Goal: Task Accomplishment & Management: Complete application form

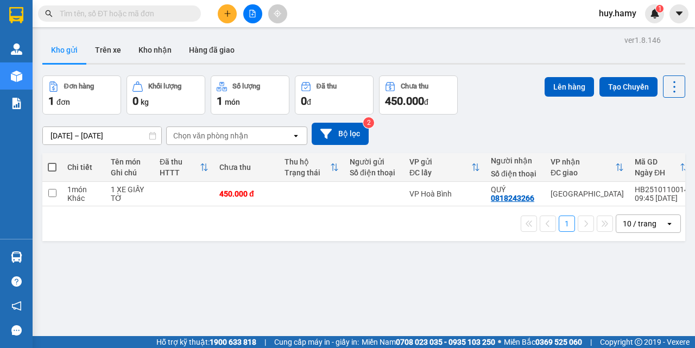
click at [216, 13] on div at bounding box center [252, 13] width 81 height 19
click at [224, 14] on icon "plus" at bounding box center [228, 14] width 8 height 8
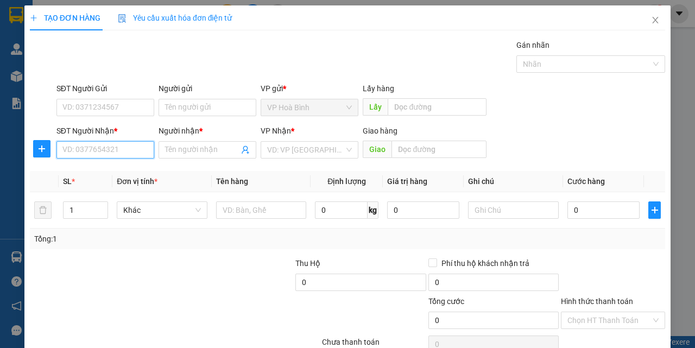
click at [109, 156] on input "SĐT Người Nhận *" at bounding box center [105, 149] width 98 height 17
type input "0941692502"
click at [120, 174] on div "0941692502 - DUYÊN" at bounding box center [104, 172] width 84 height 12
type input "DUYÊN"
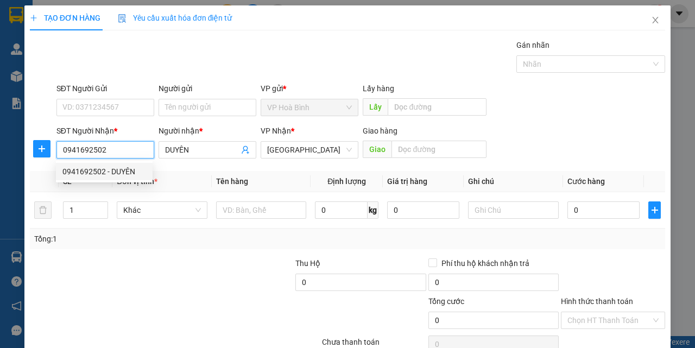
type input "110.000"
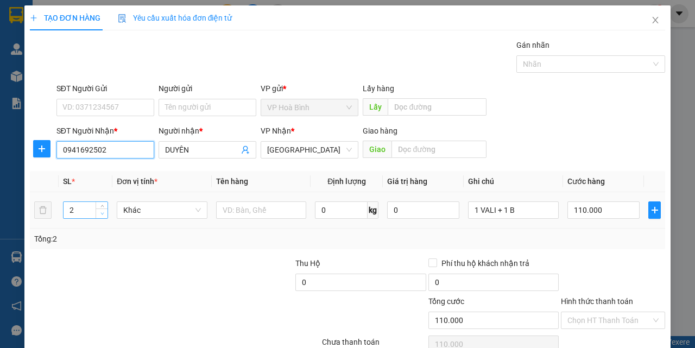
type input "0941692502"
type input "1"
click at [100, 217] on span "Decrease Value" at bounding box center [102, 213] width 12 height 10
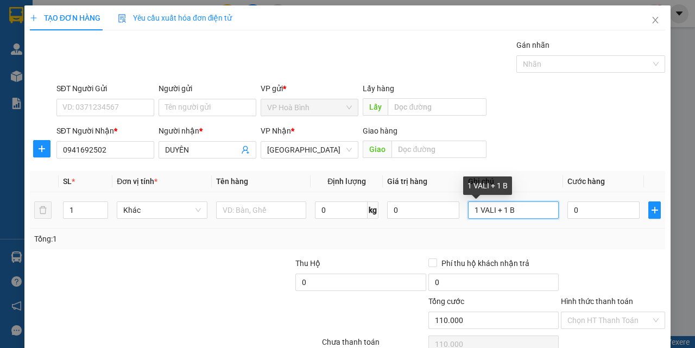
type input "0"
drag, startPoint x: 523, startPoint y: 211, endPoint x: 448, endPoint y: 220, distance: 75.0
click at [448, 220] on tr "1 Khác 0 kg 0 1 VALI + 1 B 0" at bounding box center [347, 210] width 635 height 36
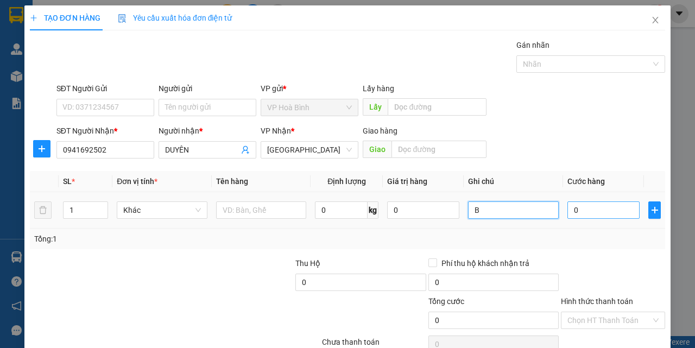
type input "B"
click at [571, 216] on input "0" at bounding box center [603, 209] width 72 height 17
type input "5"
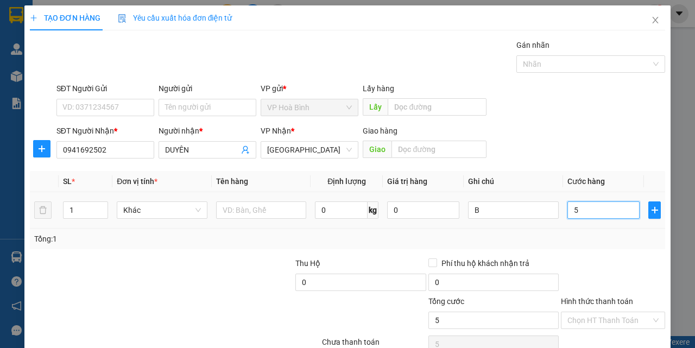
type input "50"
type input "500"
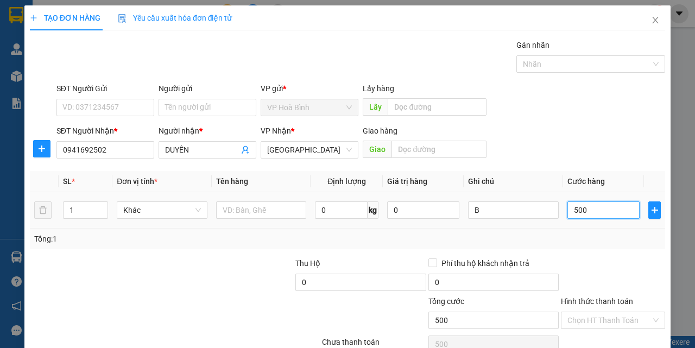
type input "5.000"
type input "50.000"
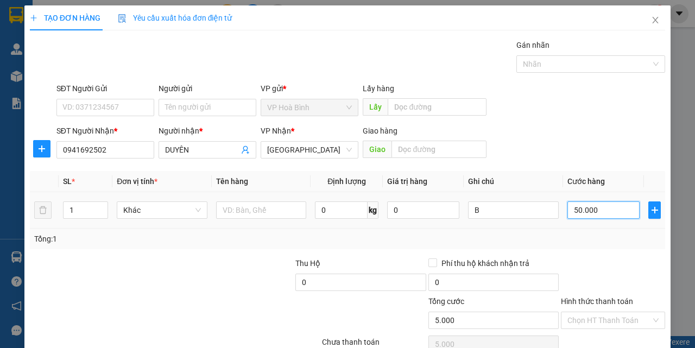
type input "50.000"
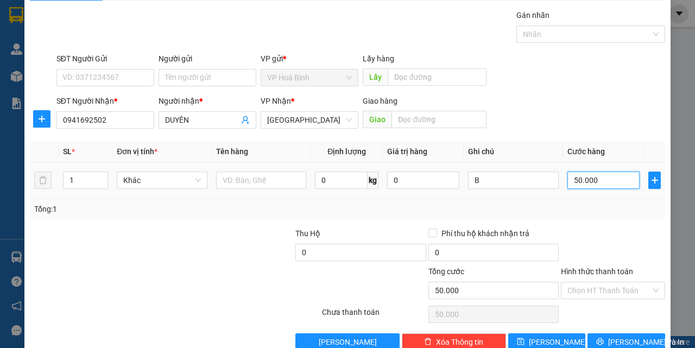
scroll to position [54, 0]
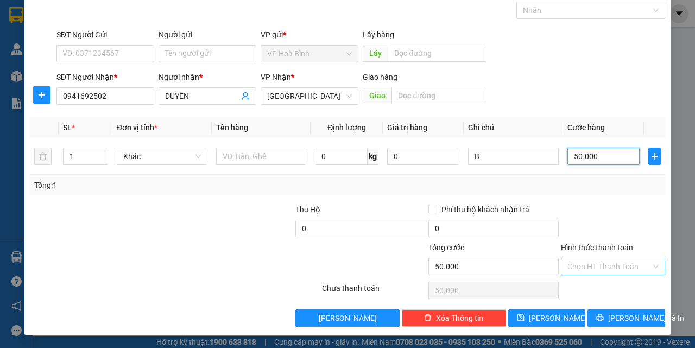
type input "50.000"
click at [582, 262] on input "Hình thức thanh toán" at bounding box center [609, 266] width 84 height 16
click at [586, 279] on div "Transit Pickup Surcharge Ids Transit Deliver Surcharge Ids Transit Deliver Surc…" at bounding box center [347, 155] width 635 height 341
drag, startPoint x: 588, startPoint y: 267, endPoint x: 589, endPoint y: 288, distance: 21.2
click at [588, 268] on input "Hình thức thanh toán" at bounding box center [609, 266] width 84 height 16
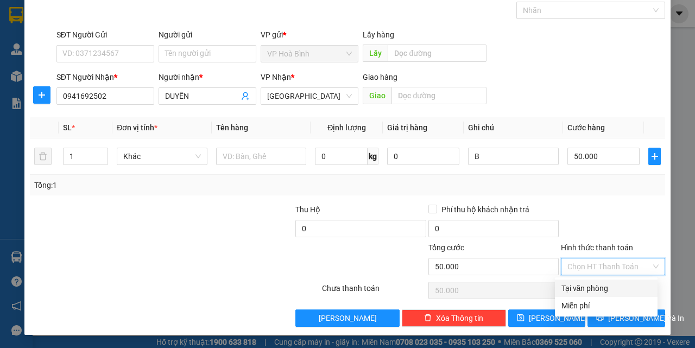
click at [589, 289] on div "Tại văn phòng" at bounding box center [606, 288] width 90 height 12
type input "0"
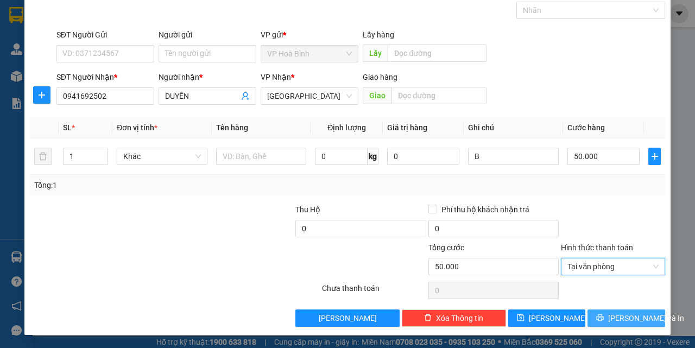
click at [598, 311] on button "Lưu và In" at bounding box center [626, 317] width 78 height 17
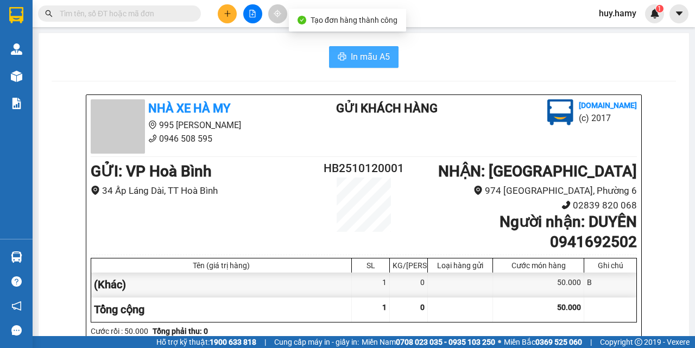
click at [360, 55] on span "In mẫu A5" at bounding box center [370, 57] width 39 height 14
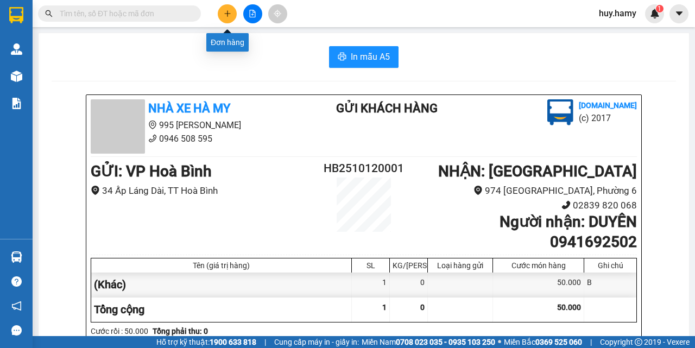
click at [229, 19] on button at bounding box center [227, 13] width 19 height 19
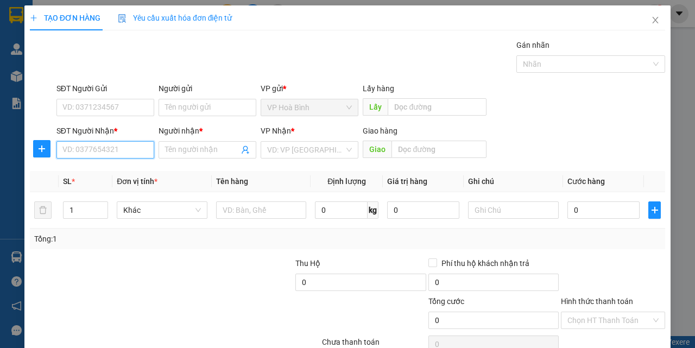
click at [135, 152] on input "SĐT Người Nhận *" at bounding box center [105, 149] width 98 height 17
drag, startPoint x: 121, startPoint y: 151, endPoint x: 18, endPoint y: 161, distance: 103.6
click at [18, 161] on div "TẠO ĐƠN HÀNG Yêu cầu xuất hóa đơn điện tử Transit Pickup Surcharge Ids Transit …" at bounding box center [347, 174] width 695 height 348
type input "0867080031"
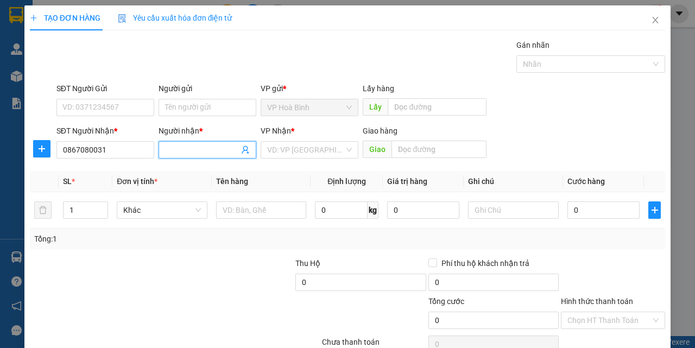
click at [172, 152] on input "Người nhận *" at bounding box center [202, 150] width 74 height 12
type input "KHANG"
click at [293, 150] on input "search" at bounding box center [305, 150] width 77 height 16
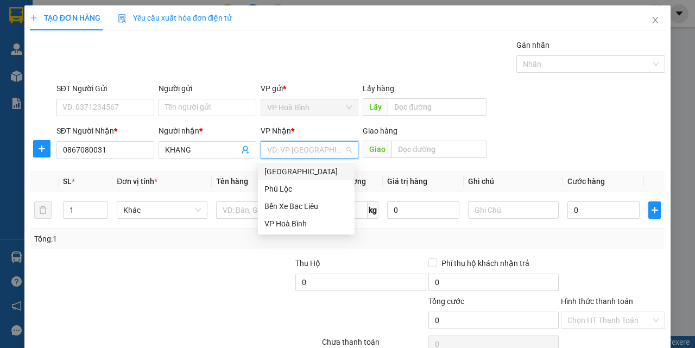
click at [289, 170] on div "Sài Gòn" at bounding box center [306, 172] width 84 height 12
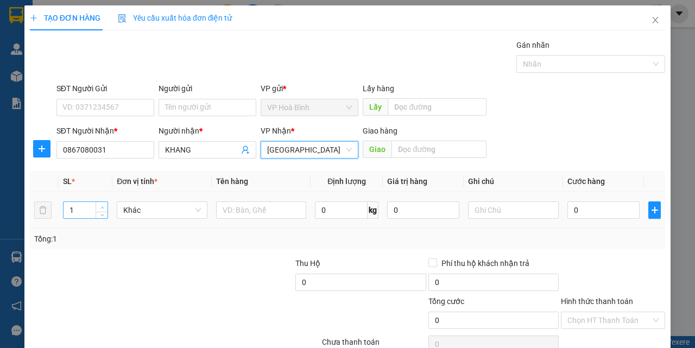
type input "2"
click at [101, 206] on icon "up" at bounding box center [102, 208] width 4 height 4
click at [502, 214] on input "text" at bounding box center [513, 209] width 91 height 17
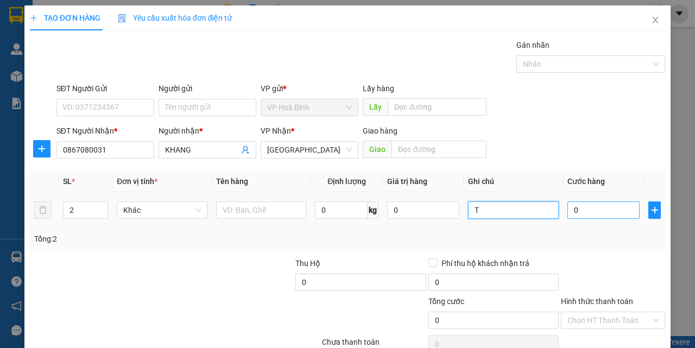
type input "T"
click at [572, 214] on input "0" at bounding box center [603, 209] width 72 height 17
type input "9"
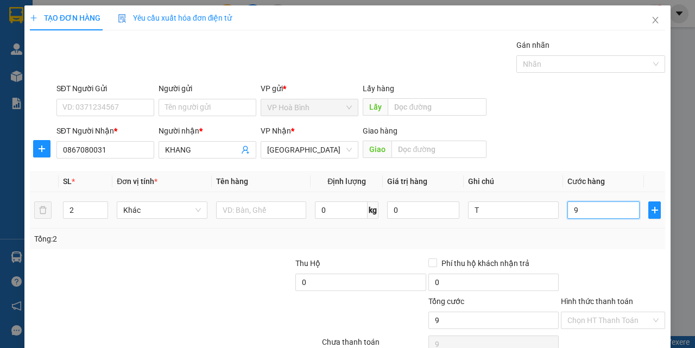
type input "90"
type input "900"
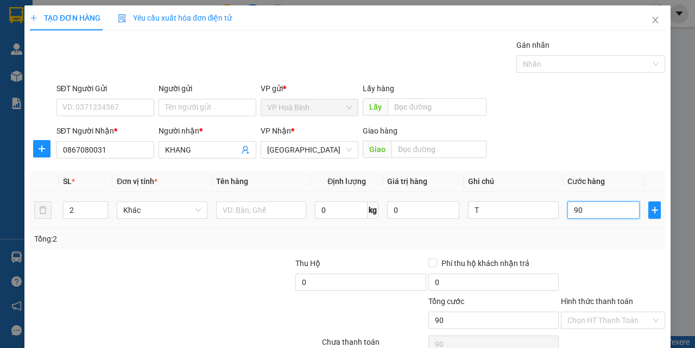
type input "900"
type input "9.000"
type input "90.000"
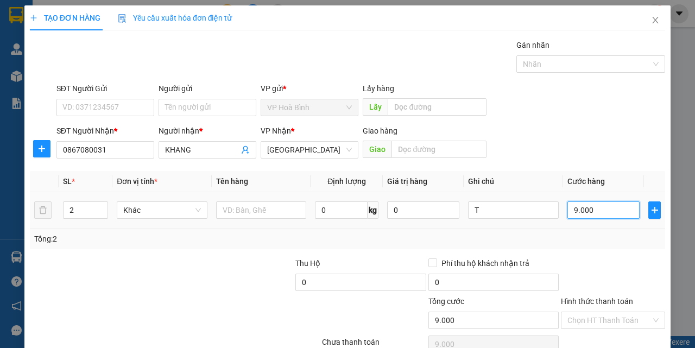
type input "90.000"
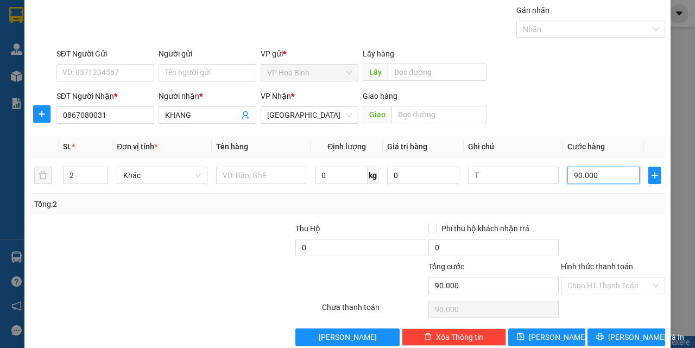
scroll to position [54, 0]
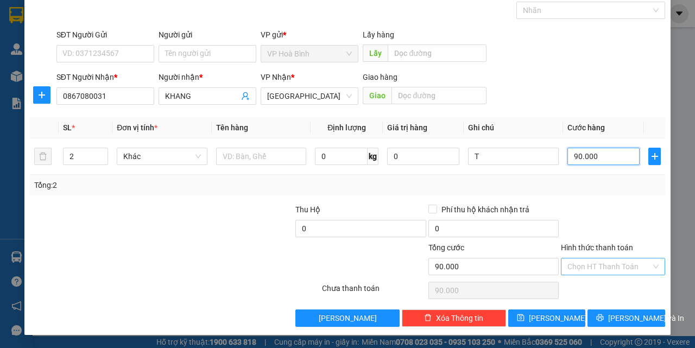
type input "90.000"
click at [602, 262] on input "Hình thức thanh toán" at bounding box center [609, 266] width 84 height 16
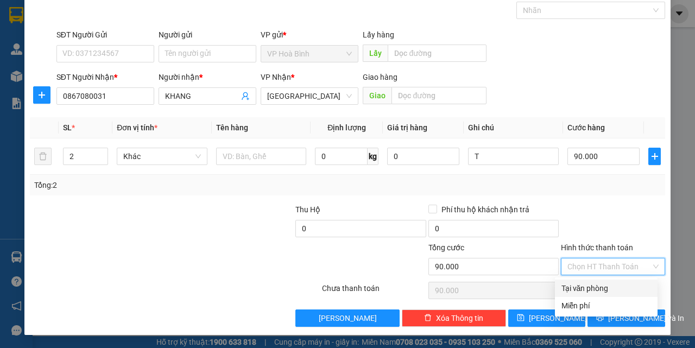
click at [594, 290] on div "Tại văn phòng" at bounding box center [606, 288] width 90 height 12
type input "0"
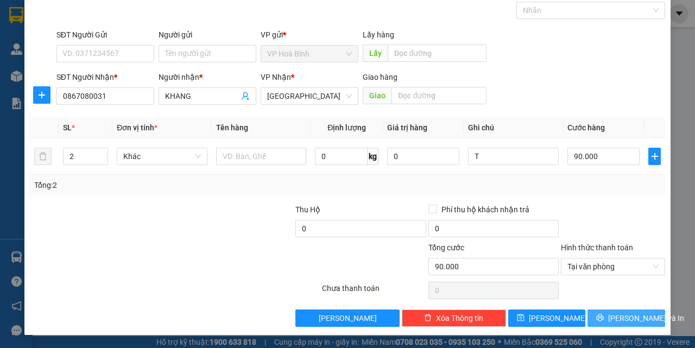
click at [620, 317] on span "Lưu và In" at bounding box center [646, 318] width 76 height 12
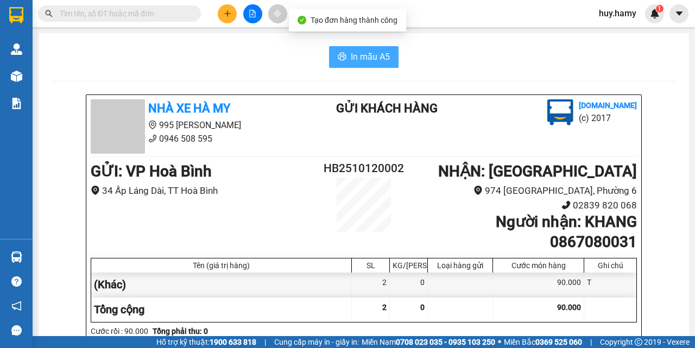
click at [353, 53] on span "In mẫu A5" at bounding box center [370, 57] width 39 height 14
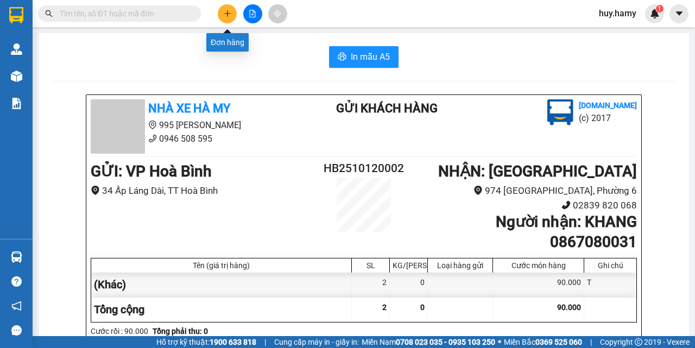
click at [224, 11] on icon "plus" at bounding box center [228, 14] width 8 height 8
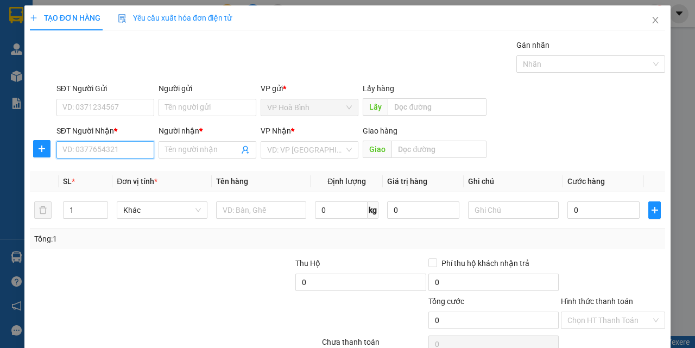
click at [98, 153] on input "SĐT Người Nhận *" at bounding box center [105, 149] width 98 height 17
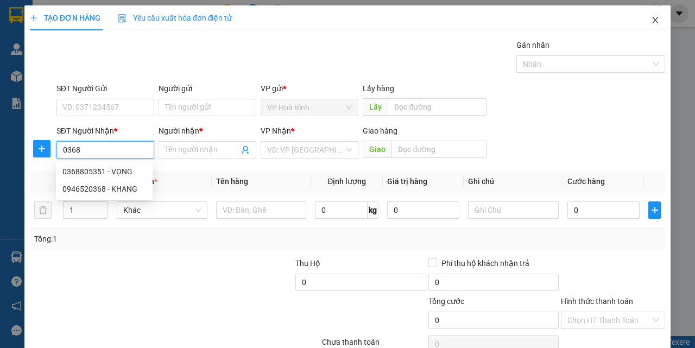
type input "0368"
click at [651, 22] on icon "close" at bounding box center [655, 20] width 9 height 9
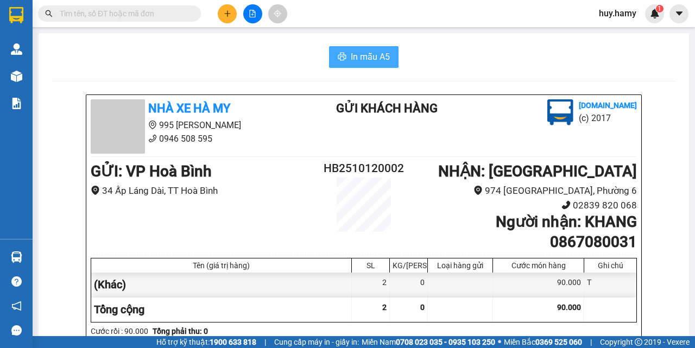
click at [345, 61] on button "In mẫu A5" at bounding box center [363, 57] width 69 height 22
click at [222, 17] on button at bounding box center [227, 13] width 19 height 19
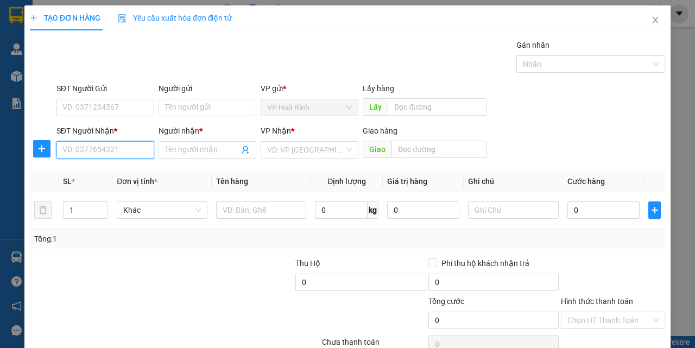
click at [73, 155] on input "SĐT Người Nhận *" at bounding box center [105, 149] width 98 height 17
type input "0368507931"
click at [85, 174] on div "0368507931 - LIÊM" at bounding box center [104, 172] width 84 height 12
type input "LIÊM"
type input "40.000"
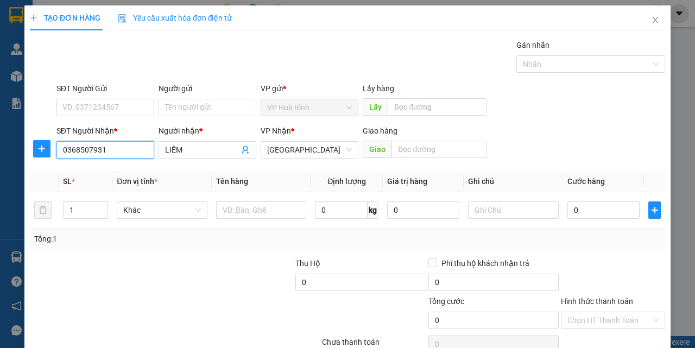
type input "40.000"
type input "0368507931"
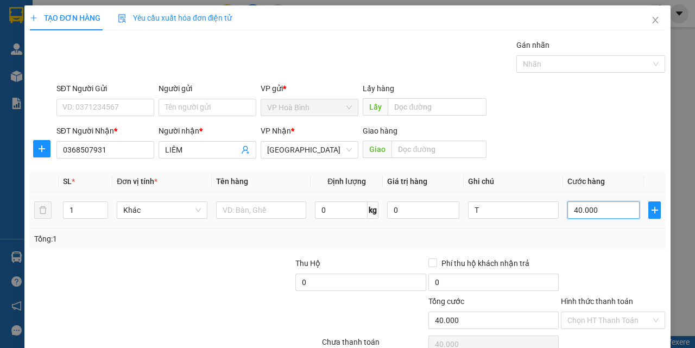
click at [577, 210] on input "40.000" at bounding box center [603, 209] width 72 height 17
type input "5"
type input "50"
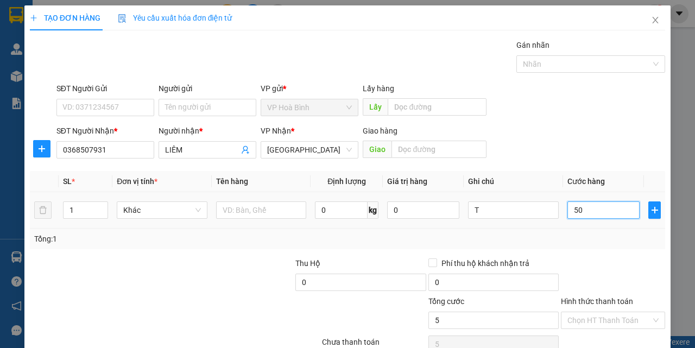
type input "50"
type input "500"
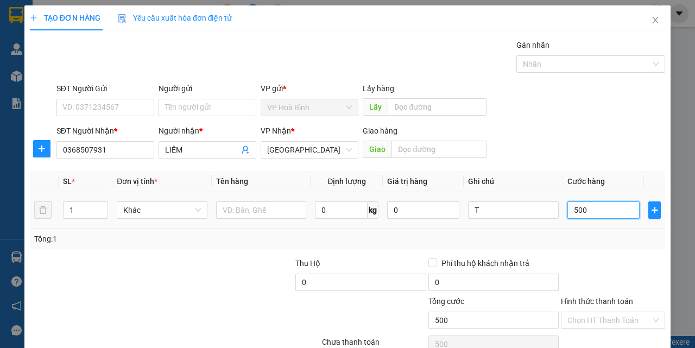
type input "5.000"
type input "50.000"
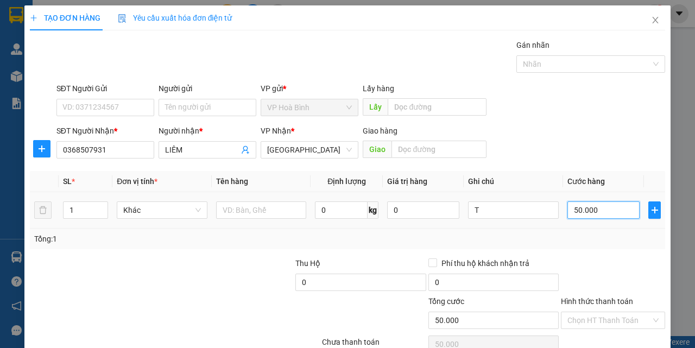
type input "500.000"
type input "50.000"
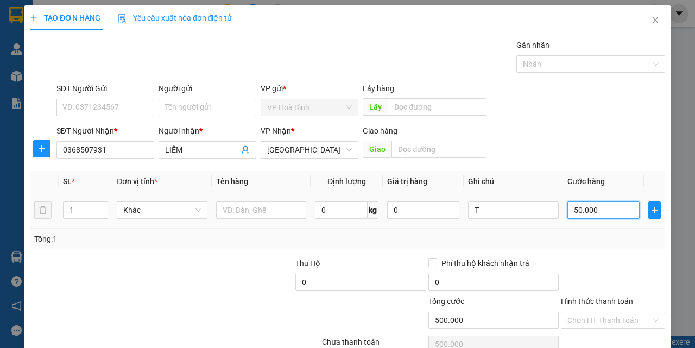
type input "50.000"
click at [478, 213] on input "T" at bounding box center [513, 209] width 91 height 17
type input "J"
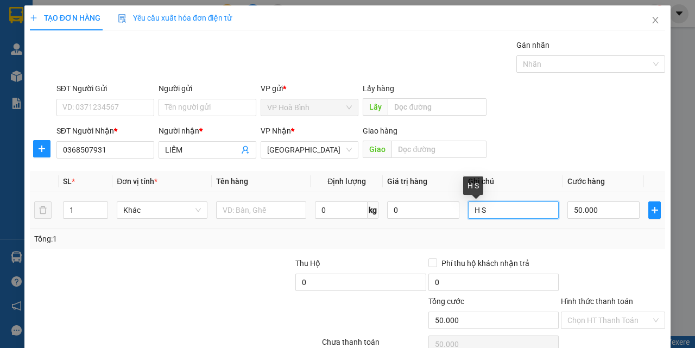
type input "H SO"
click at [600, 312] on input "Hình thức thanh toán" at bounding box center [609, 320] width 84 height 16
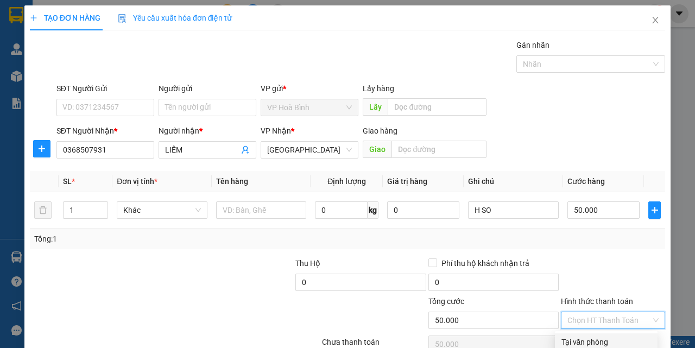
click at [610, 336] on div "Tại văn phòng" at bounding box center [606, 342] width 90 height 12
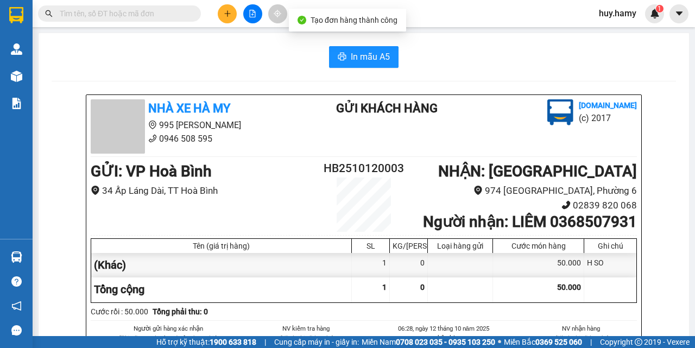
click at [365, 47] on button "In mẫu A5" at bounding box center [363, 57] width 69 height 22
click at [230, 10] on icon "plus" at bounding box center [228, 14] width 8 height 8
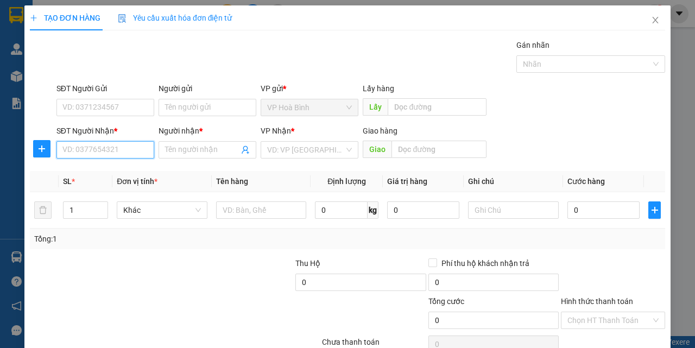
click at [92, 150] on input "SĐT Người Nhận *" at bounding box center [105, 149] width 98 height 17
type input "0949334854"
click at [87, 171] on div "0949334854 - NHẬT" at bounding box center [123, 172] width 122 height 12
type input "NHẬT"
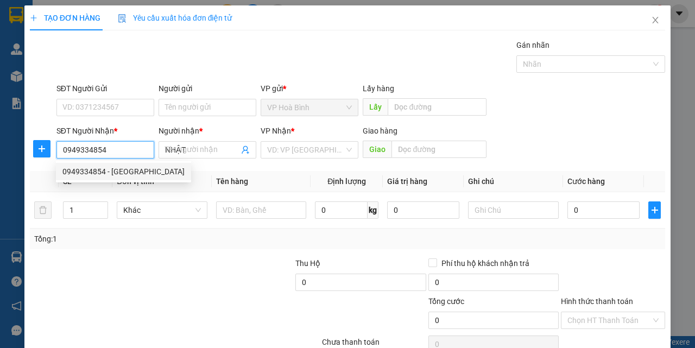
type input "70.000"
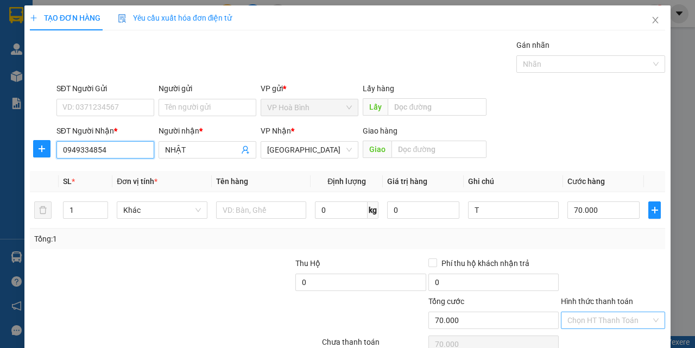
type input "0949334854"
click at [599, 321] on input "Hình thức thanh toán" at bounding box center [609, 320] width 84 height 16
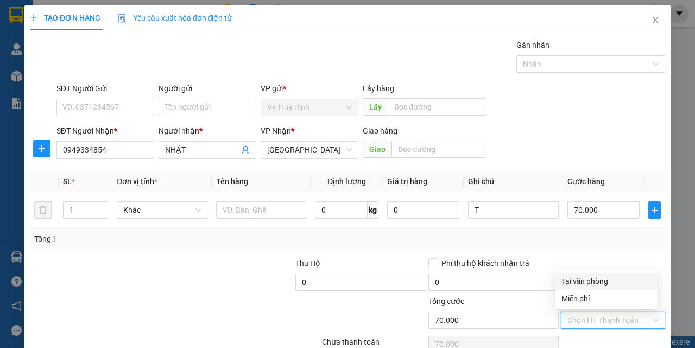
click at [585, 281] on div "Tại văn phòng" at bounding box center [606, 281] width 90 height 12
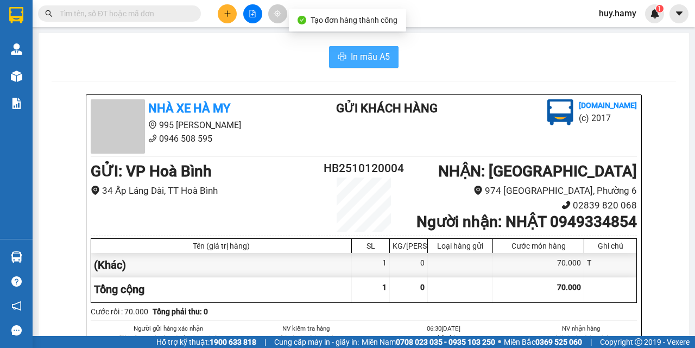
click at [354, 52] on span "In mẫu A5" at bounding box center [370, 57] width 39 height 14
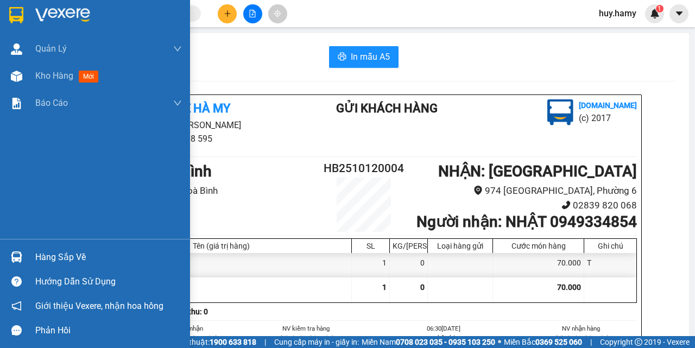
click at [50, 254] on div "Hàng sắp về" at bounding box center [108, 257] width 147 height 16
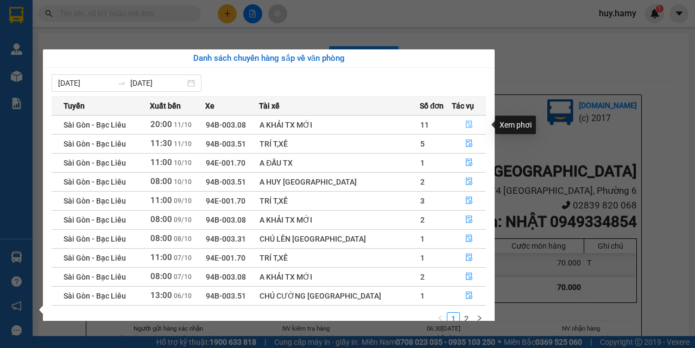
click at [465, 123] on icon "file-done" at bounding box center [469, 125] width 8 height 8
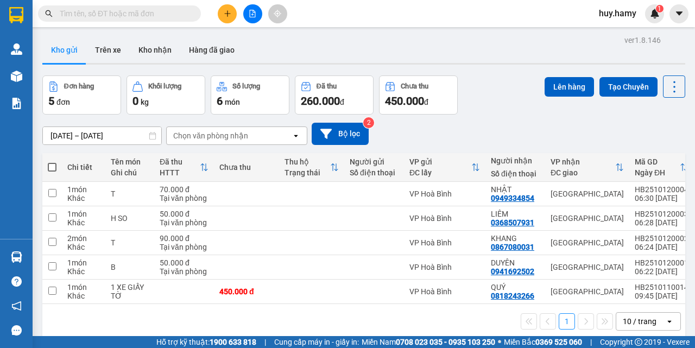
click at [226, 15] on icon "plus" at bounding box center [228, 14] width 8 height 8
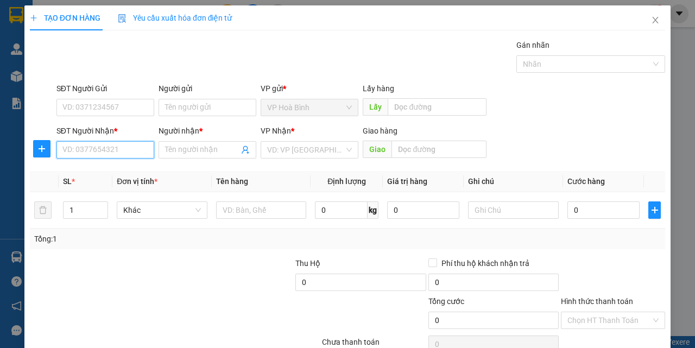
click at [77, 153] on input "SĐT Người Nhận *" at bounding box center [105, 149] width 98 height 17
type input "0397460467"
click at [74, 172] on div "0397460467 - KIỆT" at bounding box center [104, 172] width 84 height 12
type input "KIỆT"
type input "70.000"
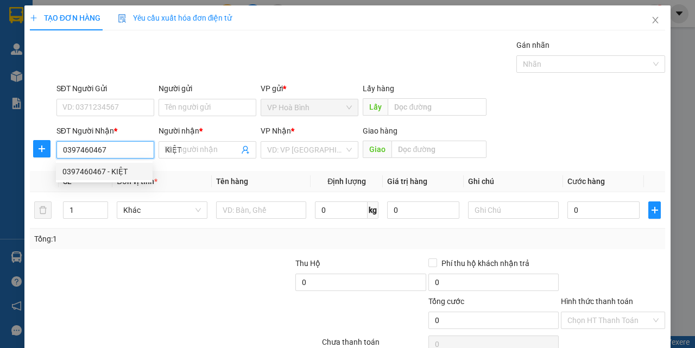
type input "70.000"
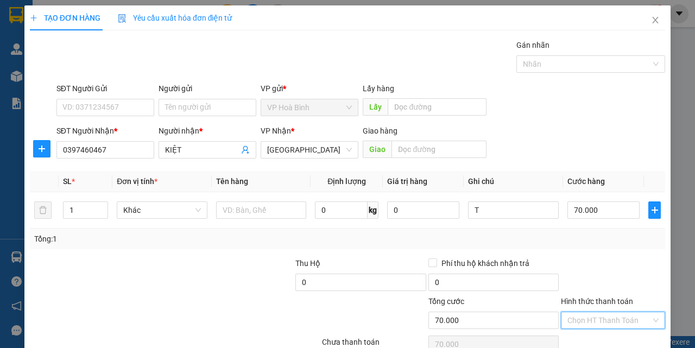
click at [603, 312] on input "Hình thức thanh toán" at bounding box center [609, 320] width 84 height 16
click at [596, 333] on div "Tại văn phòng" at bounding box center [606, 341] width 103 height 17
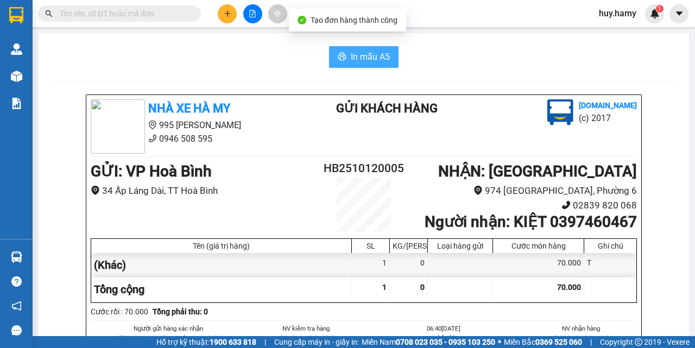
click at [343, 62] on button "In mẫu A5" at bounding box center [363, 57] width 69 height 22
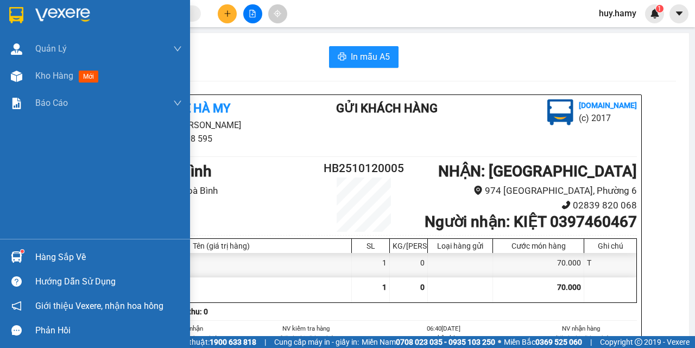
click at [43, 249] on div "Hàng sắp về" at bounding box center [108, 257] width 147 height 16
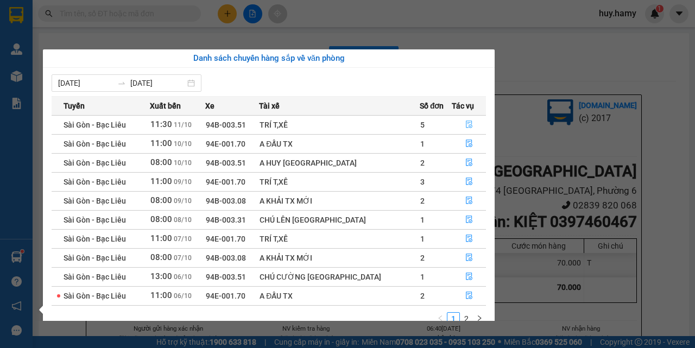
drag, startPoint x: 465, startPoint y: 124, endPoint x: 566, endPoint y: 49, distance: 125.4
click at [565, 43] on body "Kết quả tìm kiếm ( 0 ) Bộ lọc No Data huy.hamy 1 Quản Lý Quản lý khách hàng mới…" at bounding box center [347, 174] width 695 height 348
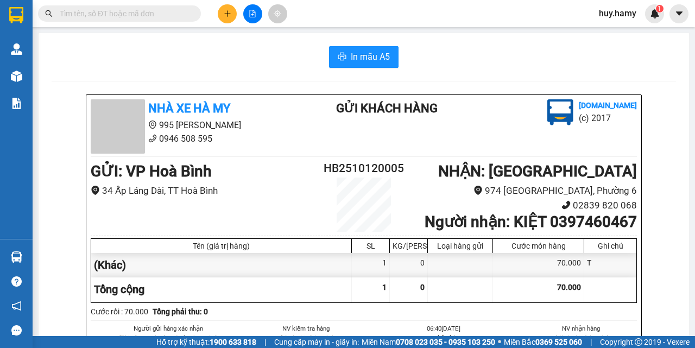
click at [566, 47] on section "Kết quả tìm kiếm ( 0 ) Bộ lọc No Data huy.hamy 1 Quản Lý Quản lý khách hàng mới…" at bounding box center [347, 174] width 695 height 348
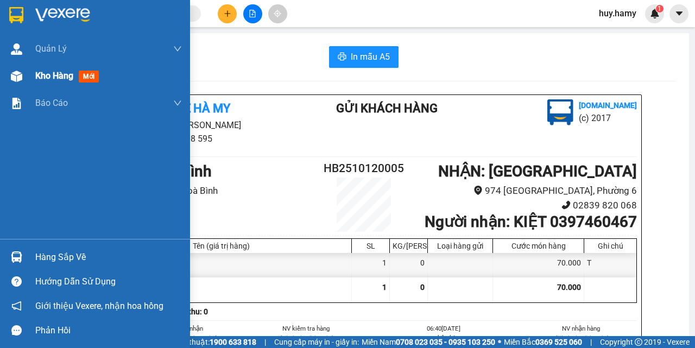
click at [47, 81] on span "Kho hàng" at bounding box center [54, 76] width 38 height 10
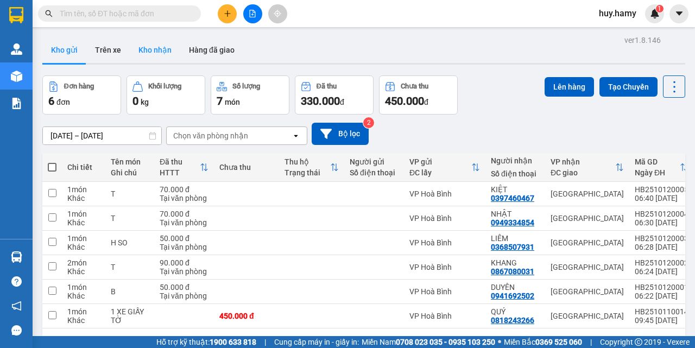
click at [145, 44] on button "Kho nhận" at bounding box center [155, 50] width 50 height 26
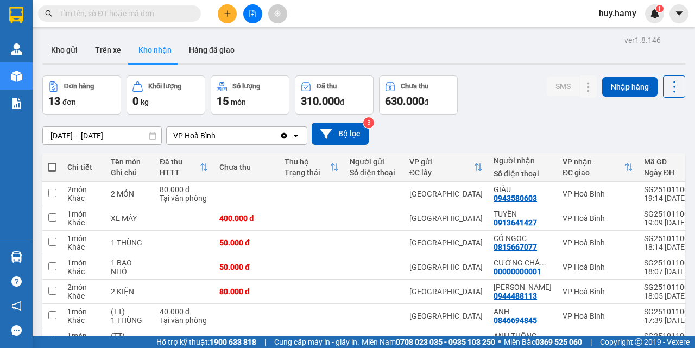
click at [54, 162] on label at bounding box center [52, 167] width 9 height 11
click at [52, 162] on input "checkbox" at bounding box center [52, 162] width 0 height 0
checkbox input "true"
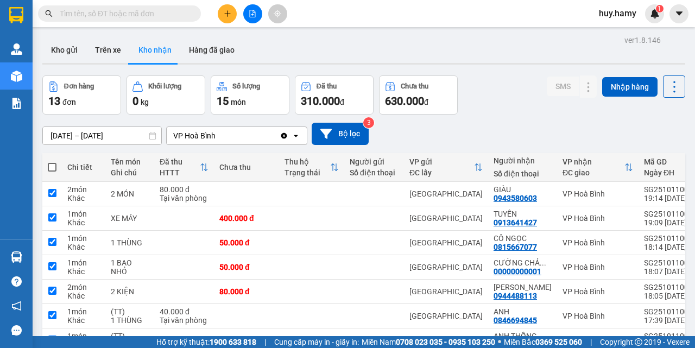
checkbox input "true"
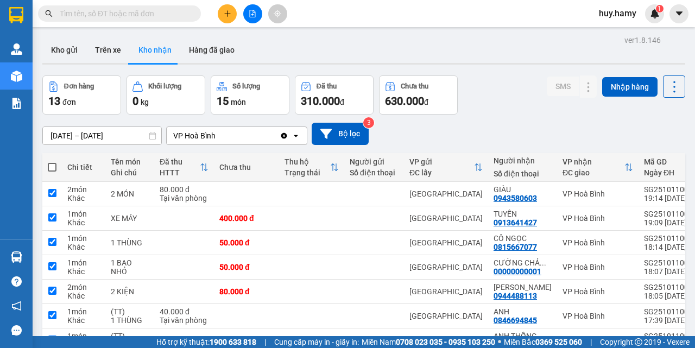
checkbox input "true"
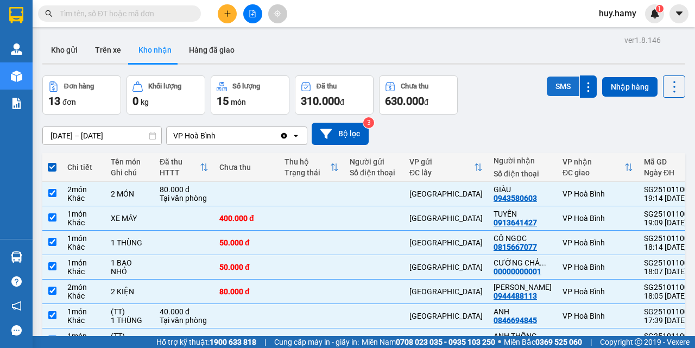
click at [552, 77] on button "SMS" at bounding box center [563, 87] width 33 height 20
checkbox input "false"
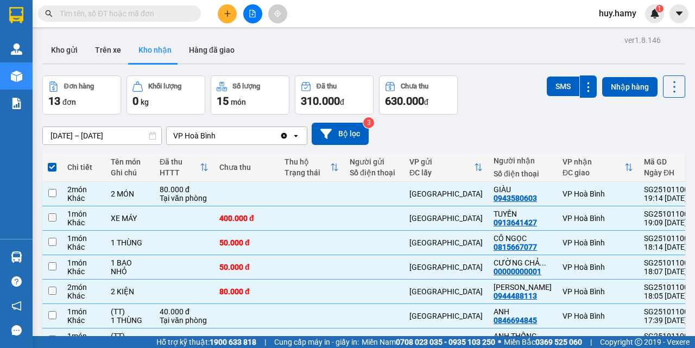
checkbox input "false"
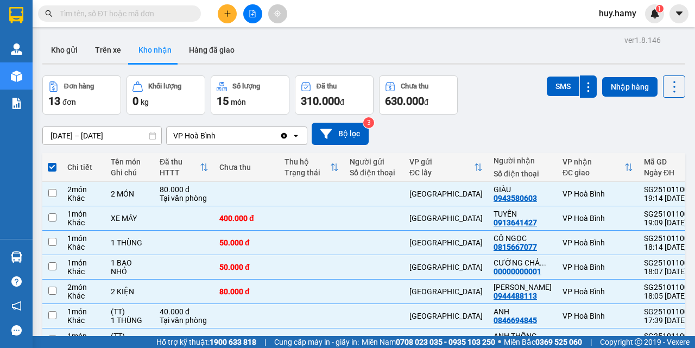
checkbox input "false"
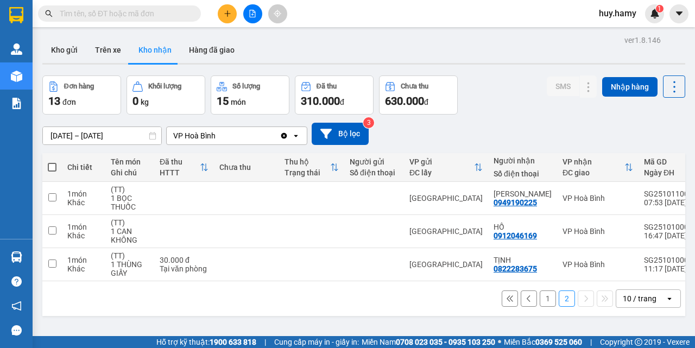
click at [50, 163] on span at bounding box center [52, 167] width 9 height 9
click at [52, 162] on input "checkbox" at bounding box center [52, 162] width 0 height 0
checkbox input "true"
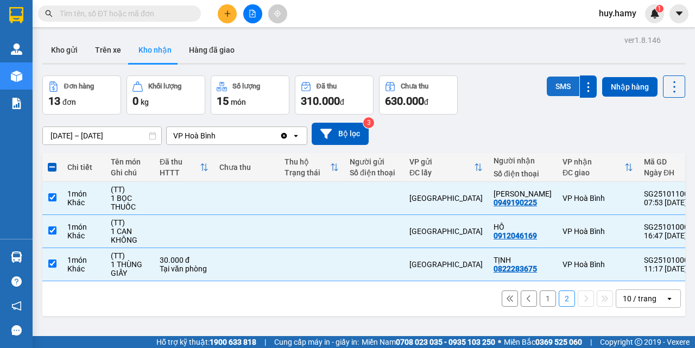
click at [553, 77] on button "SMS" at bounding box center [563, 87] width 33 height 20
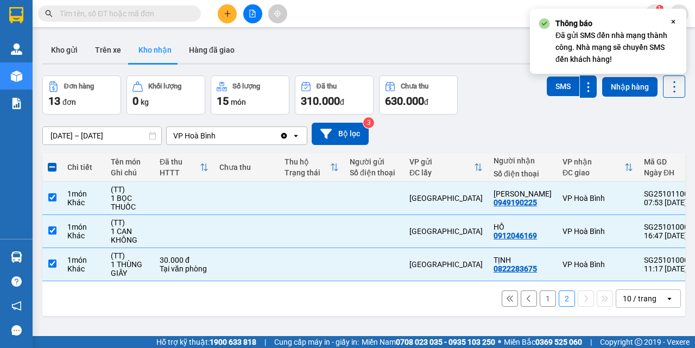
click at [271, 279] on div "ver 1.8.146 Kho gửi Trên xe Kho nhận Hàng đã giao Đơn hàng 13 đơn Khối lượng 0 …" at bounding box center [363, 207] width 651 height 348
